Goal: Find specific page/section: Find specific page/section

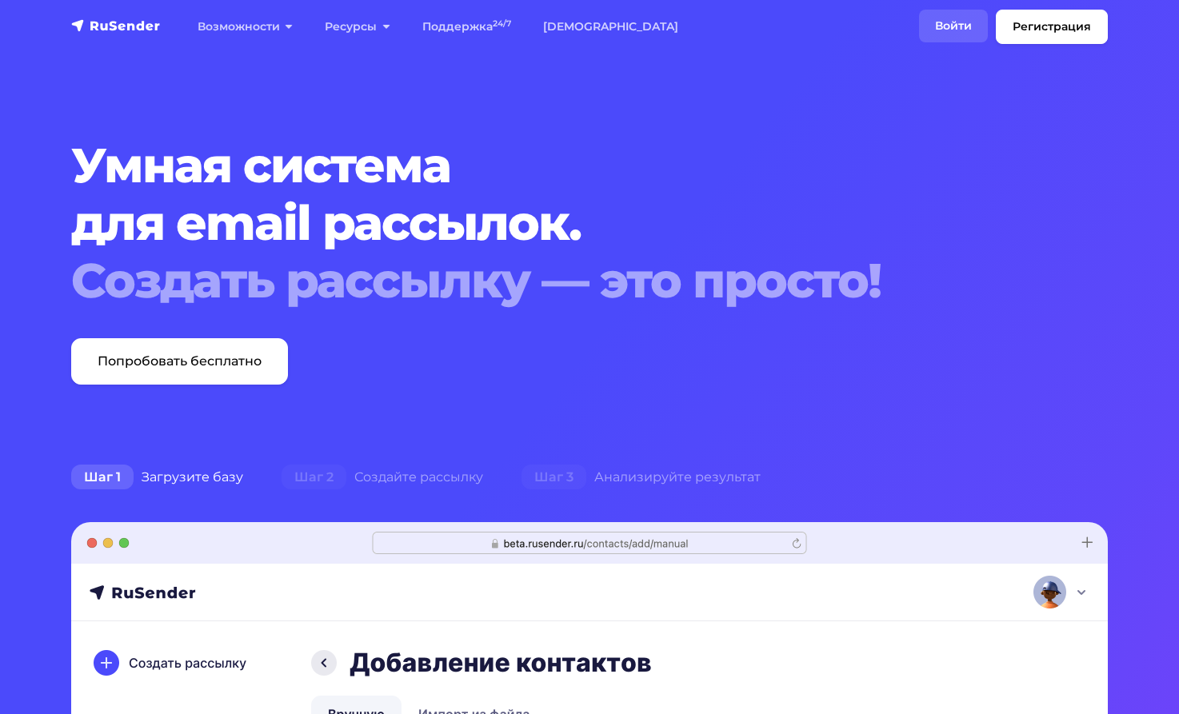
click at [943, 22] on link "Войти" at bounding box center [953, 26] width 69 height 33
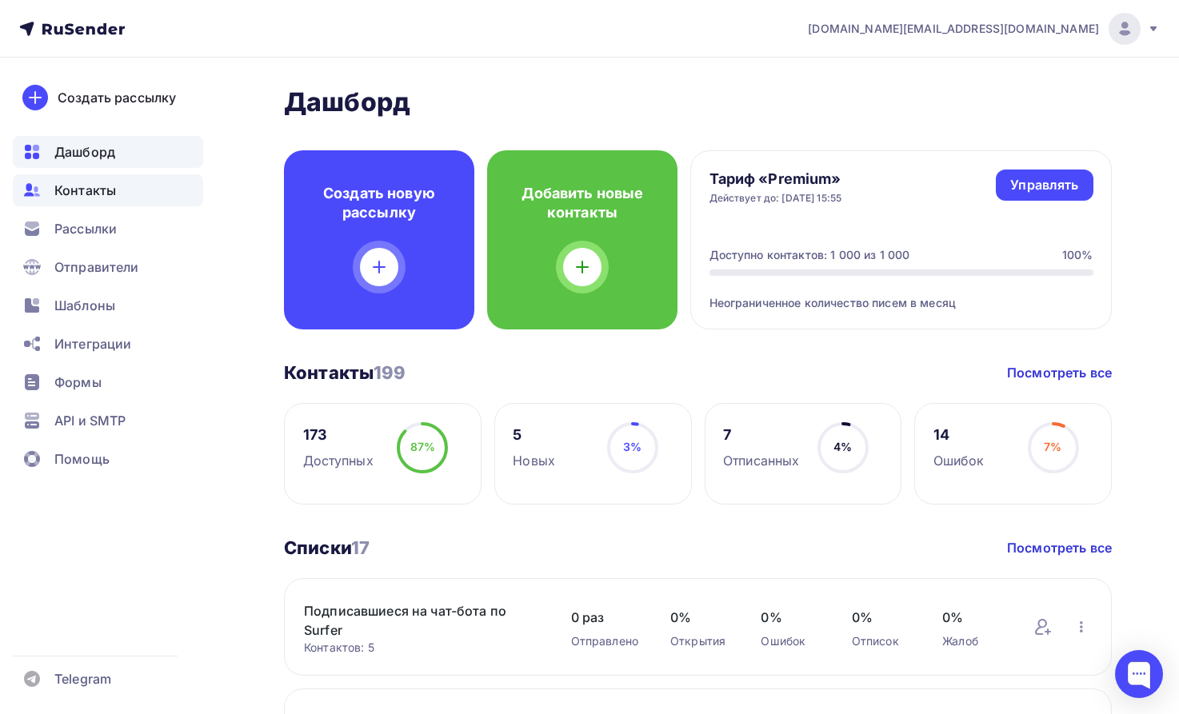
click at [87, 189] on span "Контакты" at bounding box center [85, 190] width 62 height 19
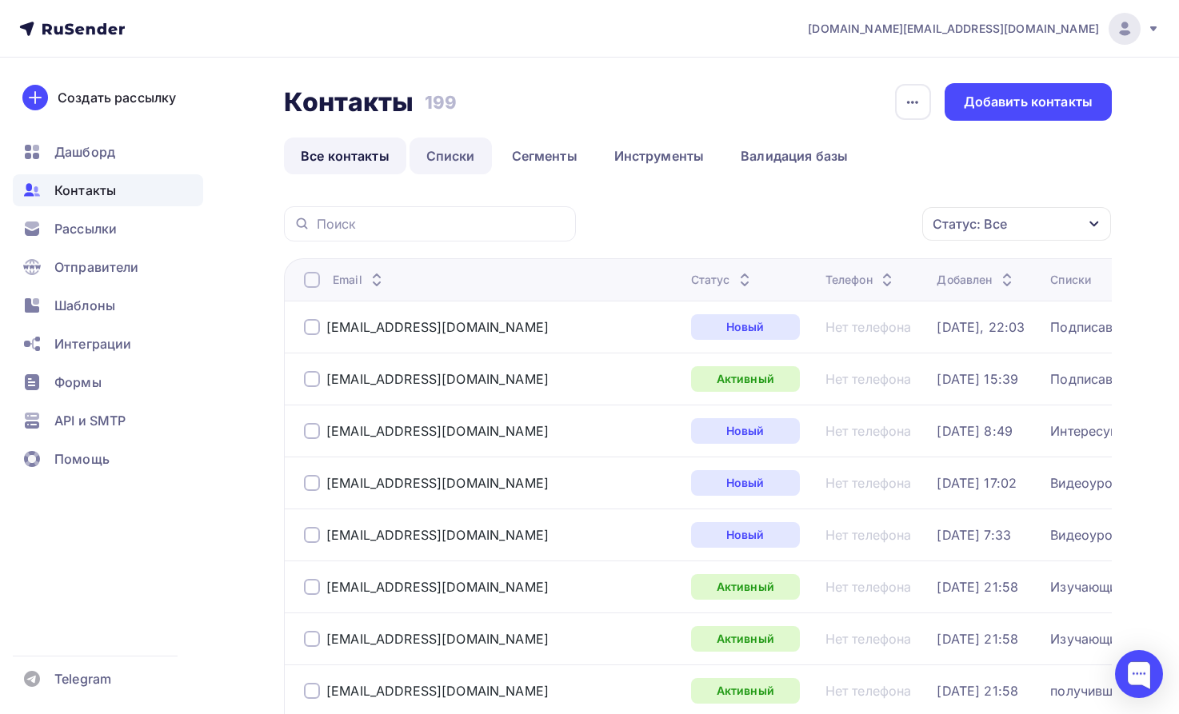
click at [452, 158] on link "Списки" at bounding box center [450, 156] width 82 height 37
